Goal: Use online tool/utility: Utilize a website feature to perform a specific function

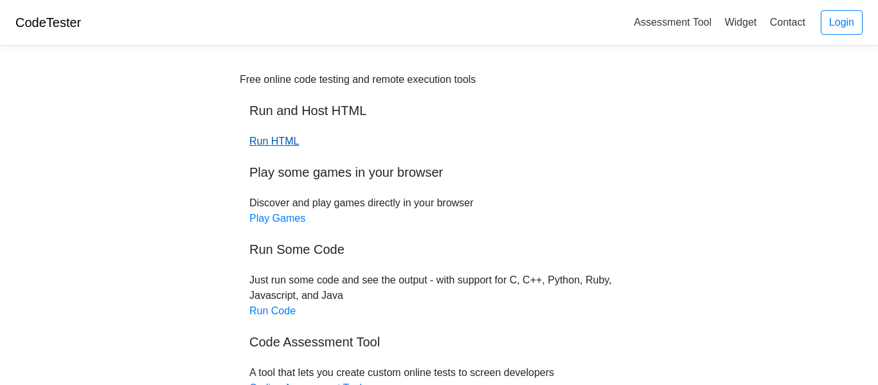
click at [285, 144] on link "Run HTML" at bounding box center [273, 141] width 49 height 11
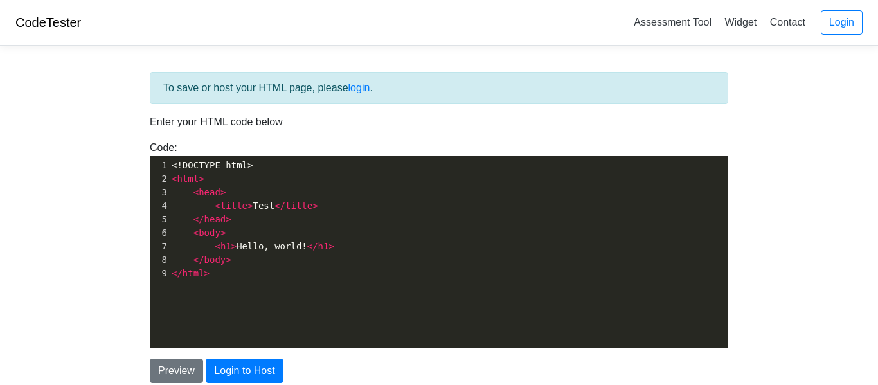
type textarea "​"
drag, startPoint x: 255, startPoint y: 284, endPoint x: 181, endPoint y: 255, distance: 80.0
click at [181, 255] on div "xxxxxxxxxx 1 <!DOCTYPE html> 2 < html > 3 < head > 4 < title > Test </ title > …" at bounding box center [448, 261] width 596 height 211
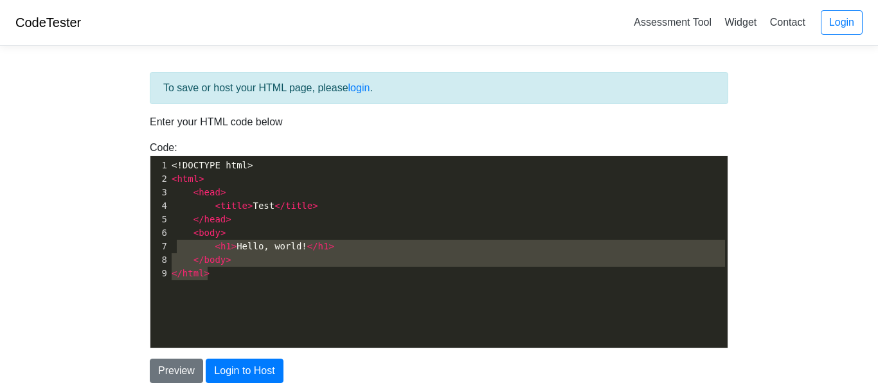
type textarea "<!DOCTYPE html> <html> <head> <title>Test</title> </head> <body> <h1>Hello, wor…"
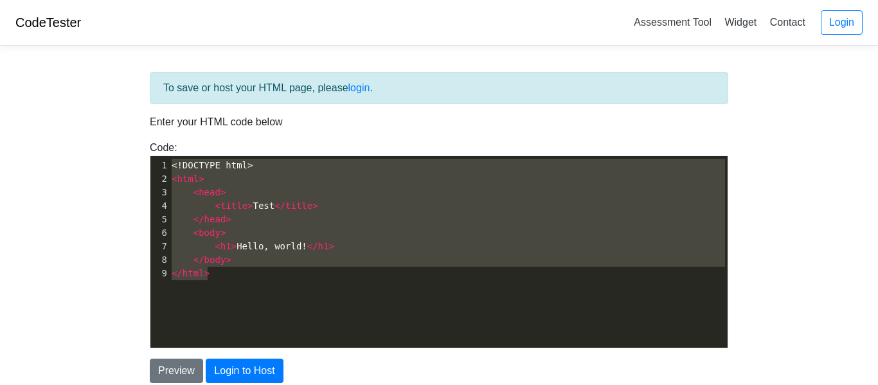
drag, startPoint x: 222, startPoint y: 271, endPoint x: 116, endPoint y: 101, distance: 200.1
click at [116, 101] on body "CodeTester Assessment Tool Widget Contact Login To save or host your HTML page,…" at bounding box center [439, 231] width 878 height 463
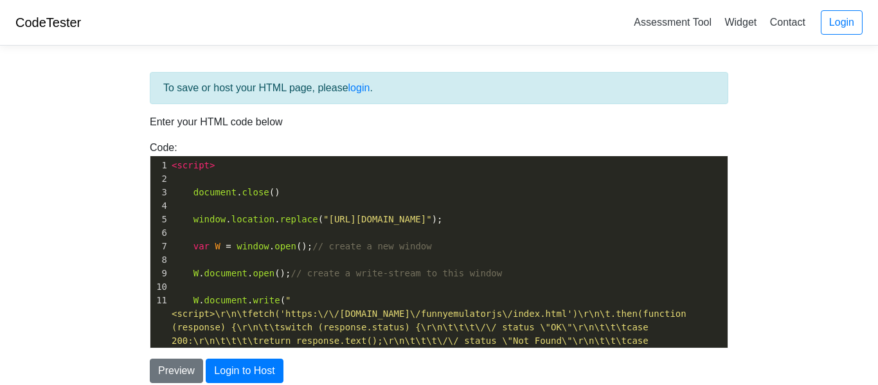
scroll to position [124, 0]
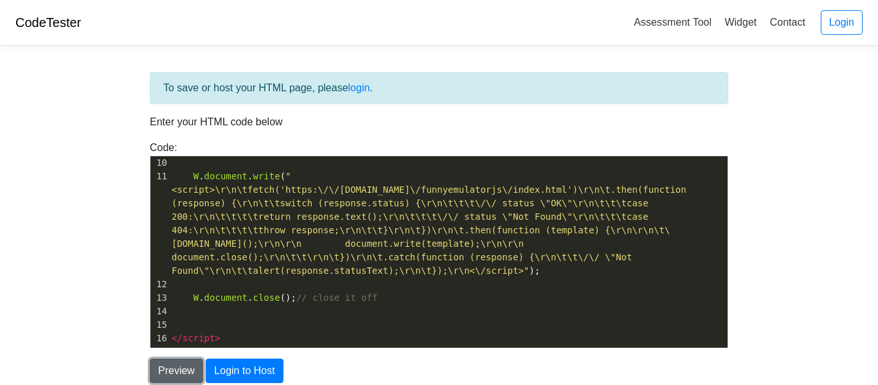
click at [181, 367] on button "Preview" at bounding box center [176, 371] width 53 height 24
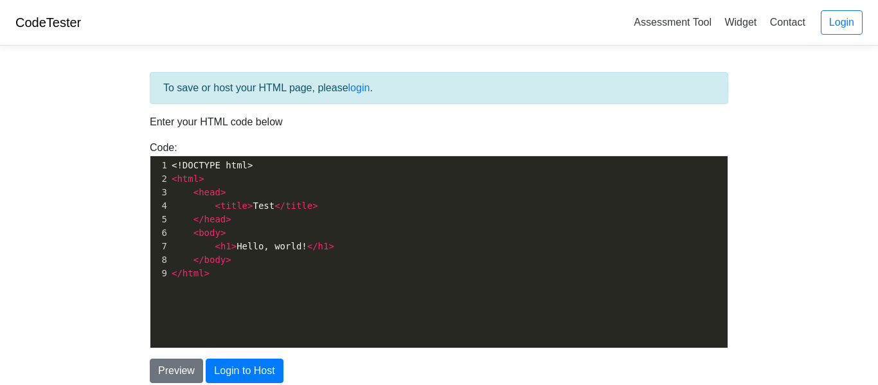
scroll to position [4, 0]
type textarea "<!DOCTYPE html> <html> <head> <title>Test</title> </head> <body> <h1>Hello, wor…"
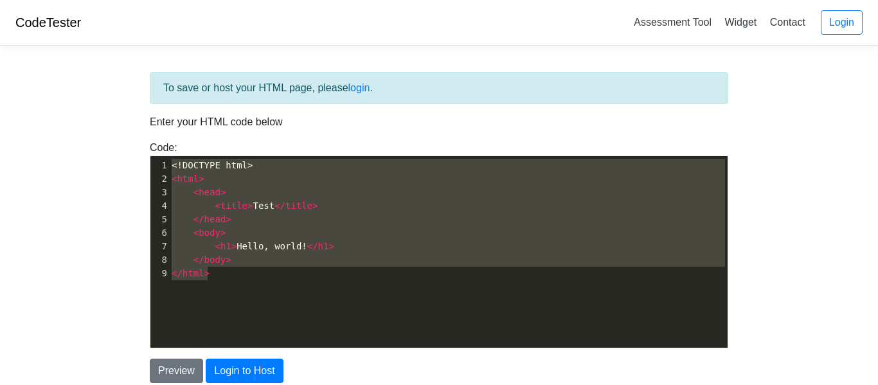
drag, startPoint x: 212, startPoint y: 281, endPoint x: 127, endPoint y: 148, distance: 158.1
click at [127, 148] on body "CodeTester Assessment Tool Widget Contact Login To save or host your HTML page,…" at bounding box center [439, 231] width 878 height 463
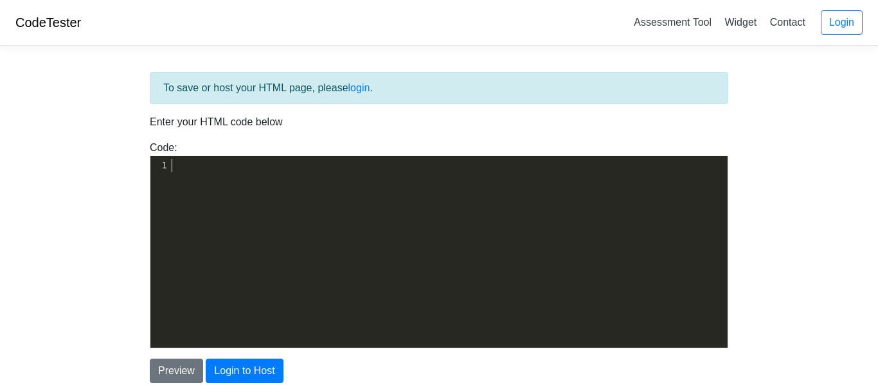
scroll to position [124, 0]
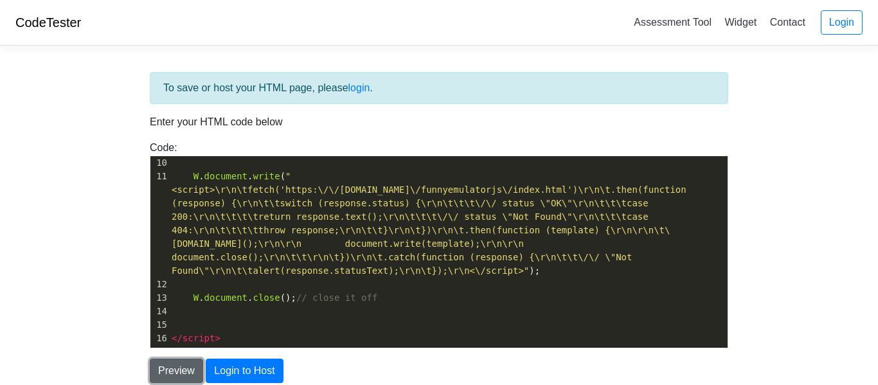
click at [161, 377] on button "Preview" at bounding box center [176, 371] width 53 height 24
